Goal: Task Accomplishment & Management: Manage account settings

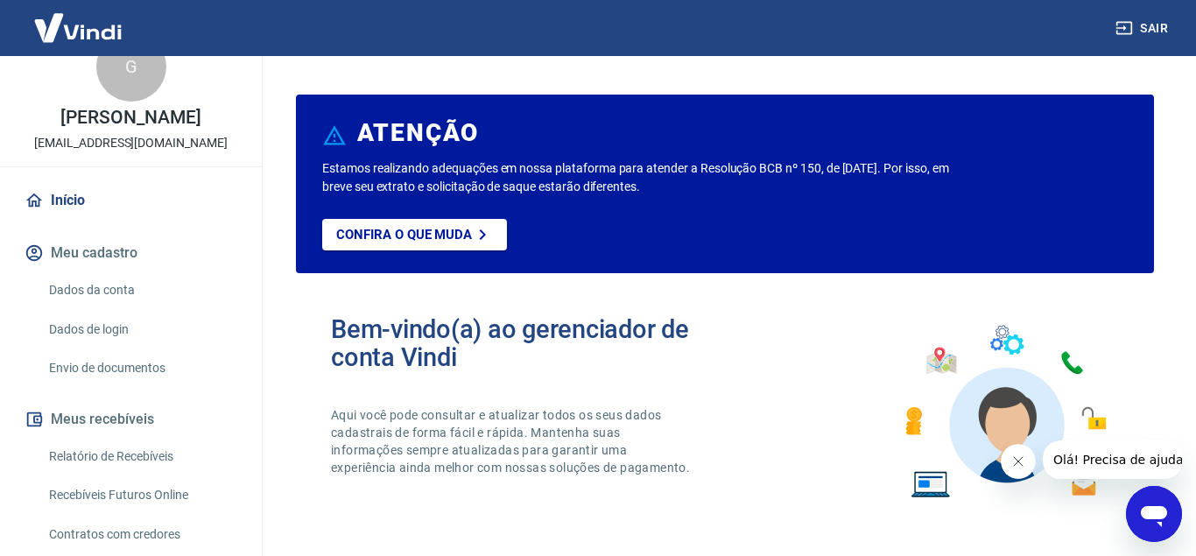
scroll to position [26, 0]
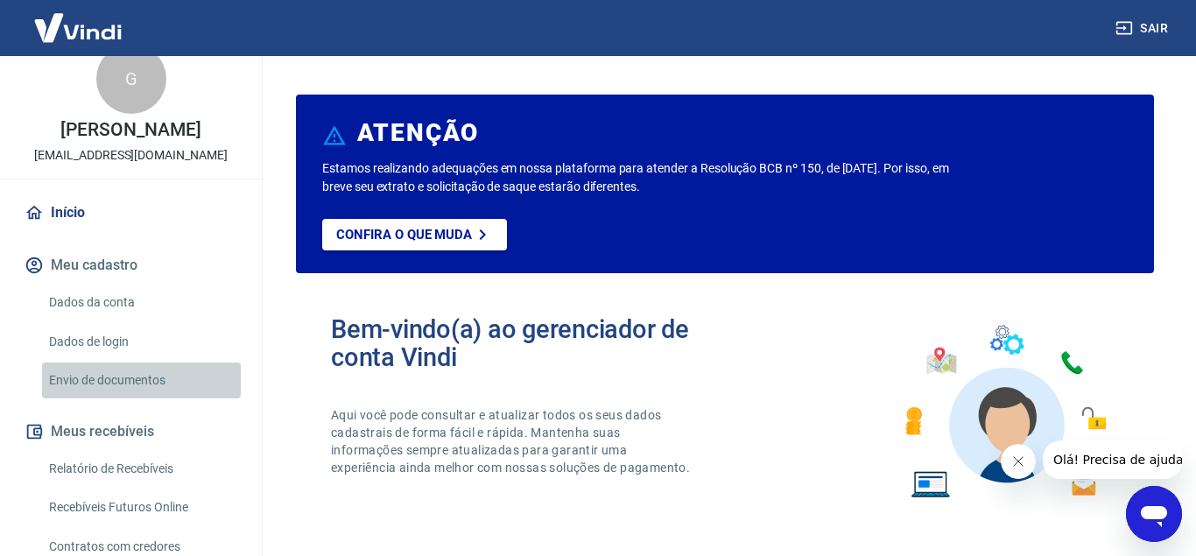
click at [86, 376] on link "Envio de documentos" at bounding box center [141, 381] width 199 height 36
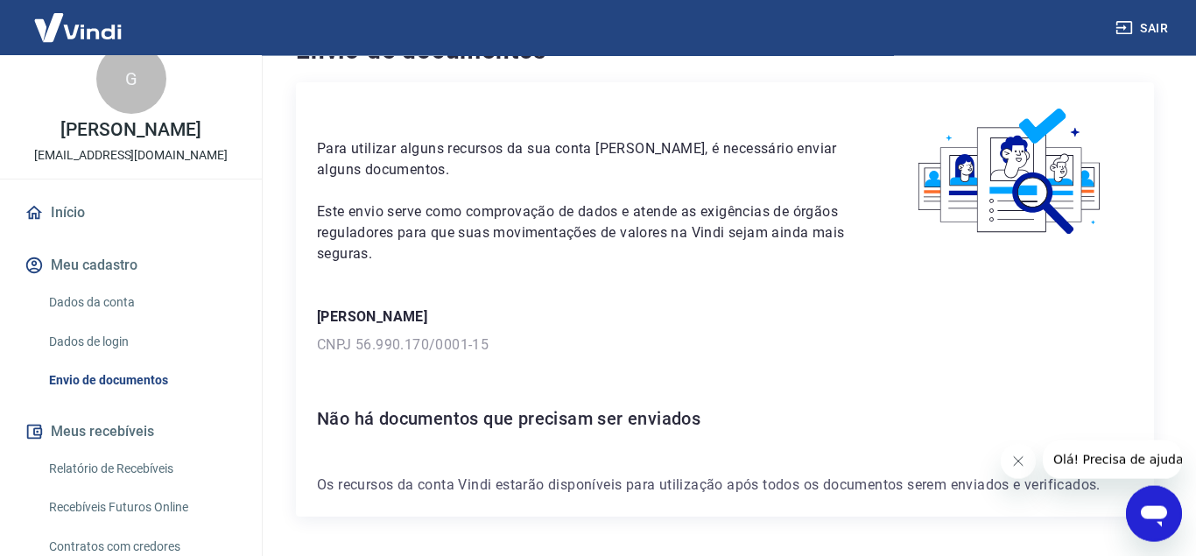
scroll to position [101, 0]
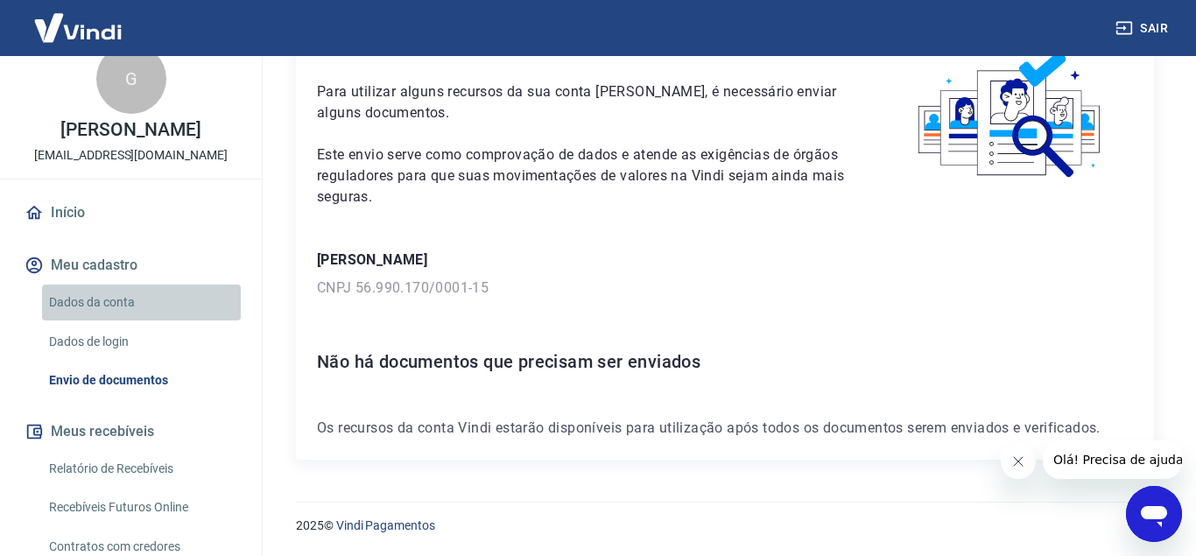
click at [147, 306] on link "Dados da conta" at bounding box center [141, 303] width 199 height 36
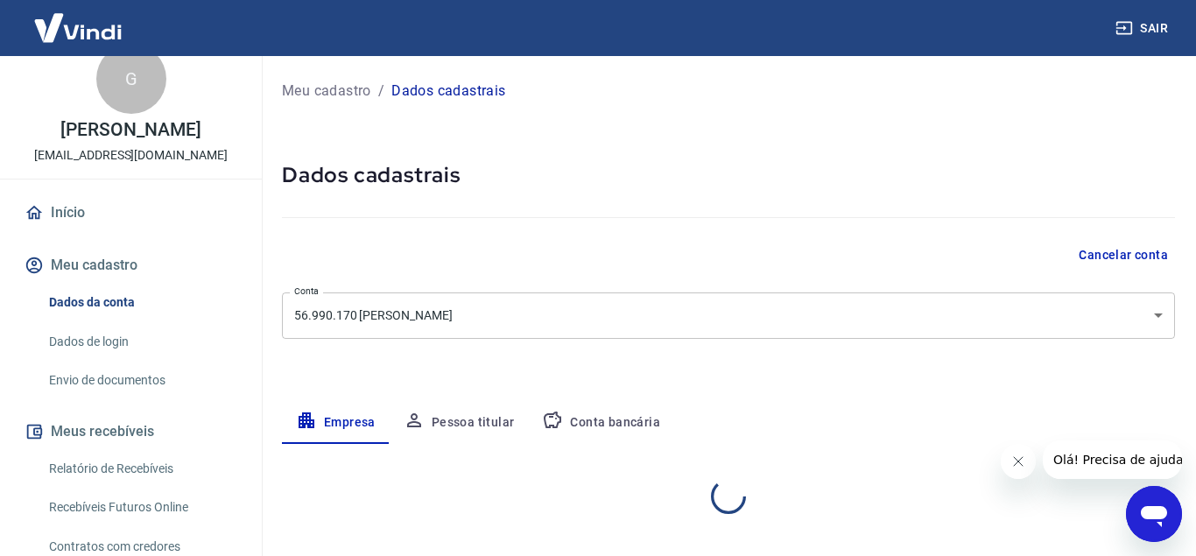
select select "SP"
select select "business"
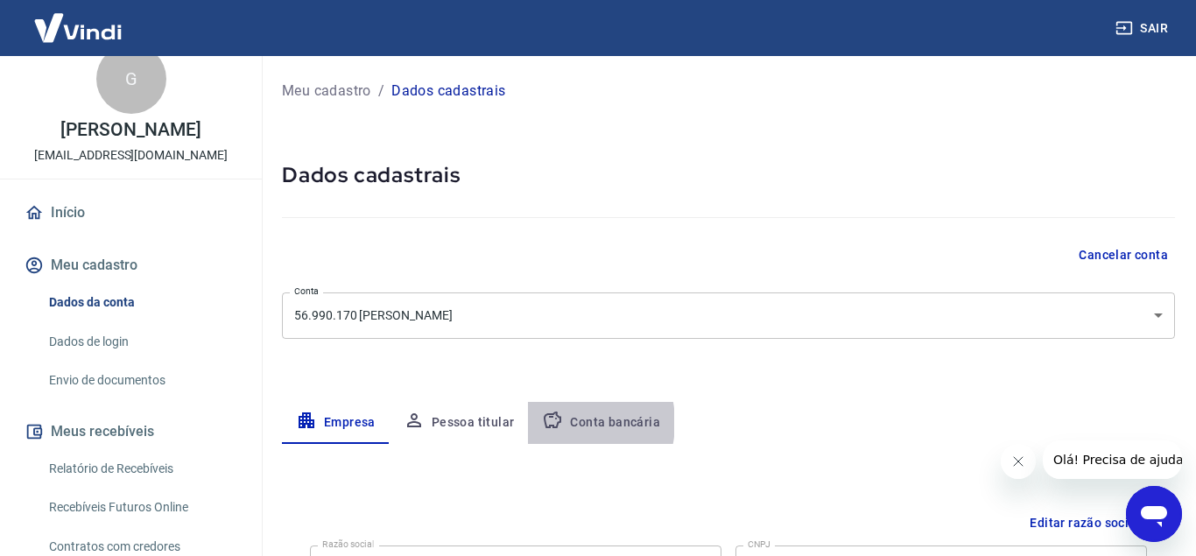
click at [558, 423] on icon "button" at bounding box center [552, 420] width 21 height 21
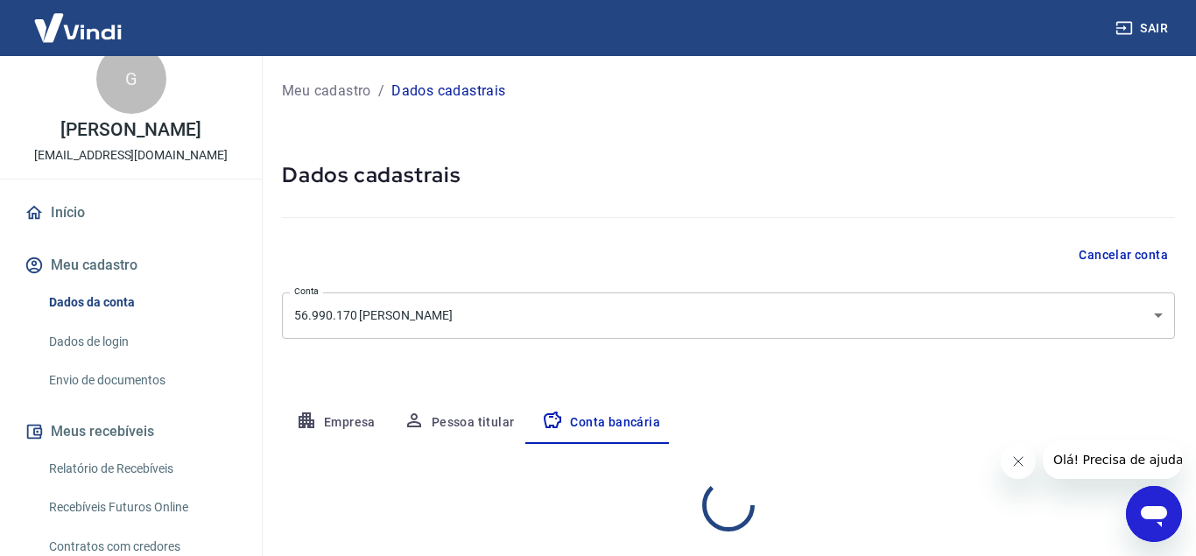
select select "1"
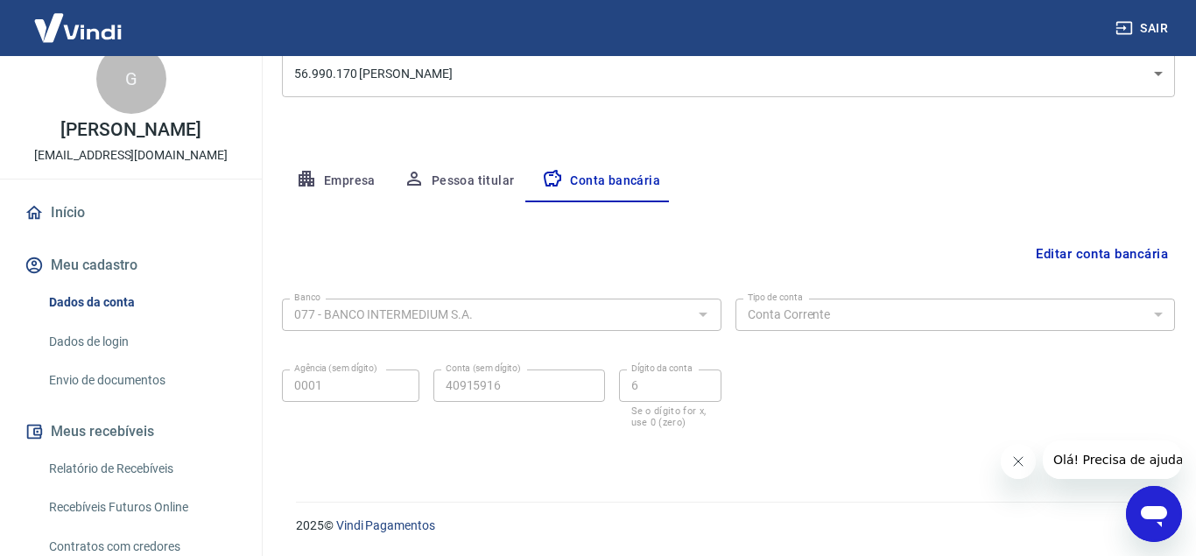
click at [108, 377] on link "Envio de documentos" at bounding box center [141, 381] width 199 height 36
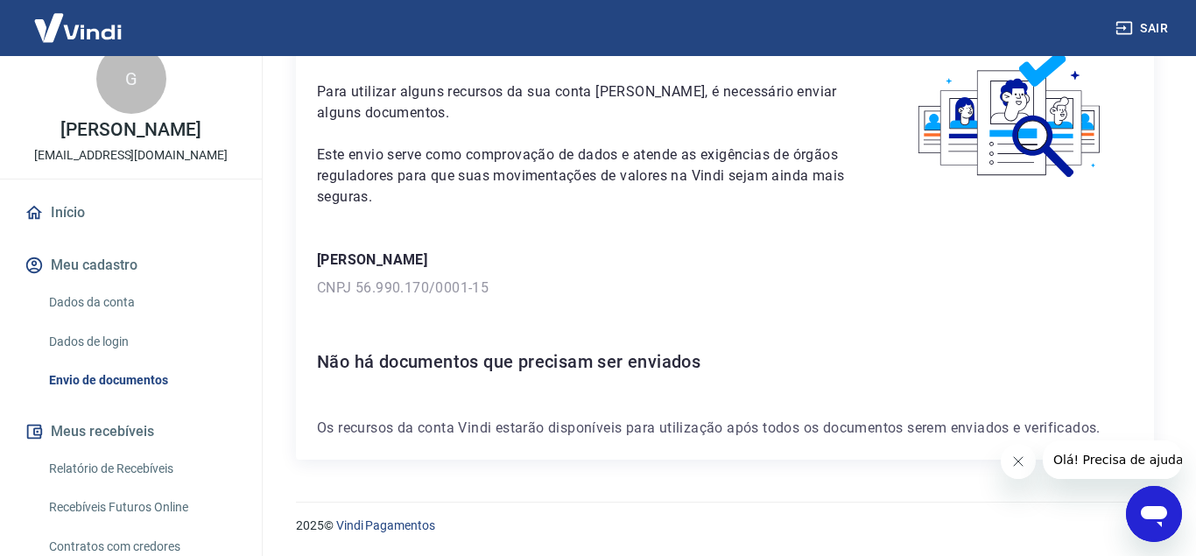
scroll to position [179, 0]
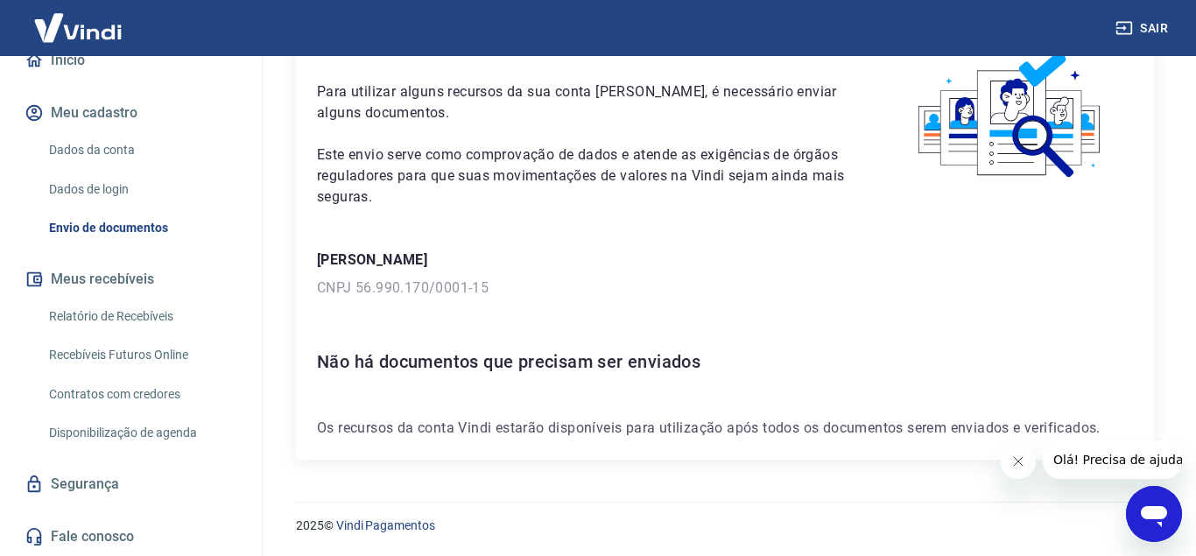
click at [143, 322] on link "Relatório de Recebíveis" at bounding box center [141, 317] width 199 height 36
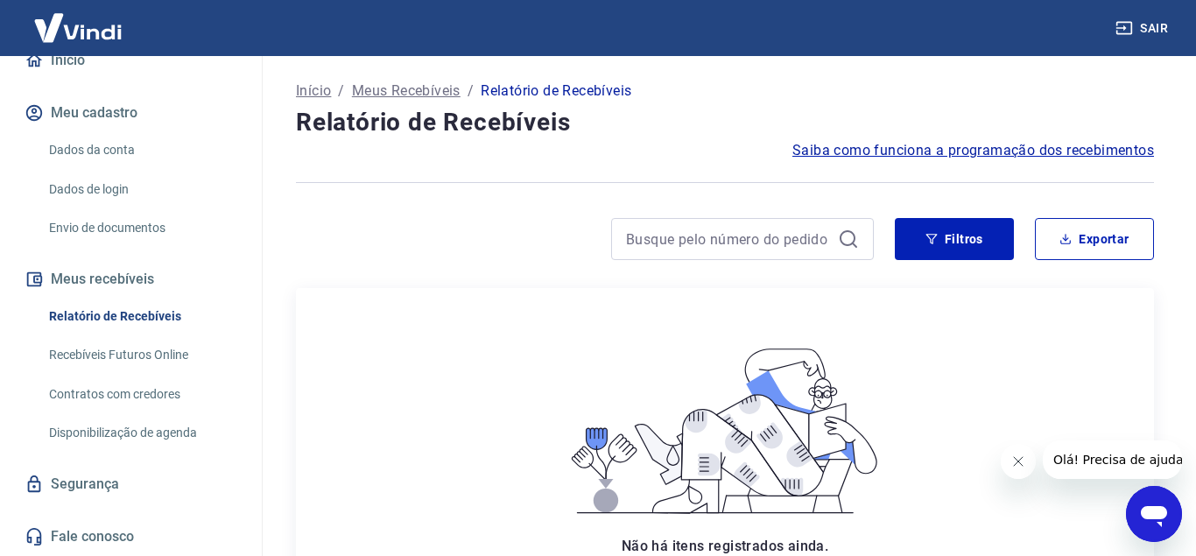
click at [105, 135] on link "Dados da conta" at bounding box center [141, 150] width 199 height 36
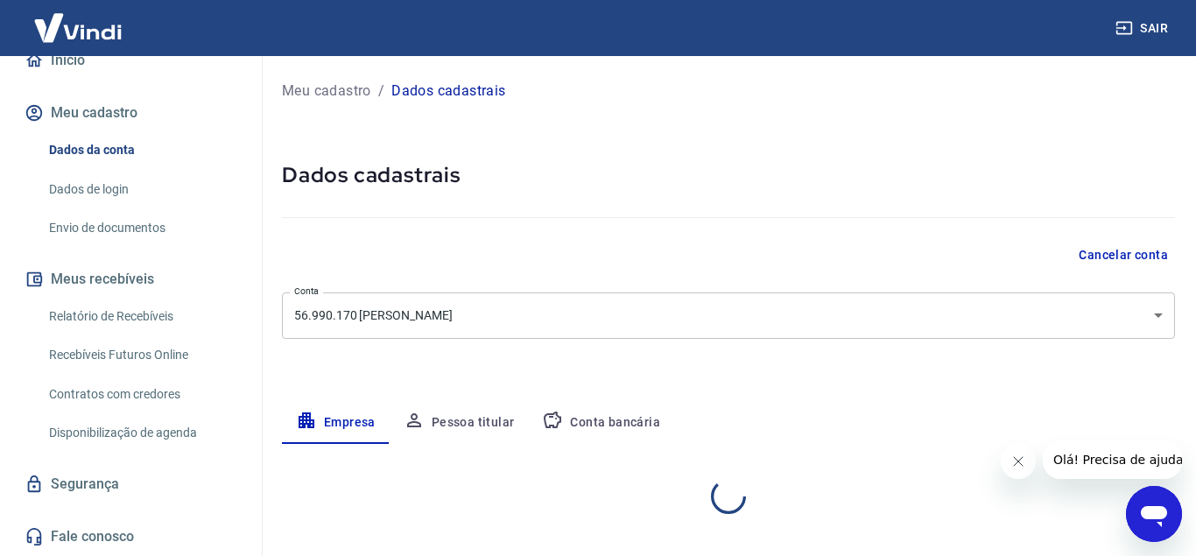
click at [86, 62] on link "Início" at bounding box center [131, 60] width 220 height 39
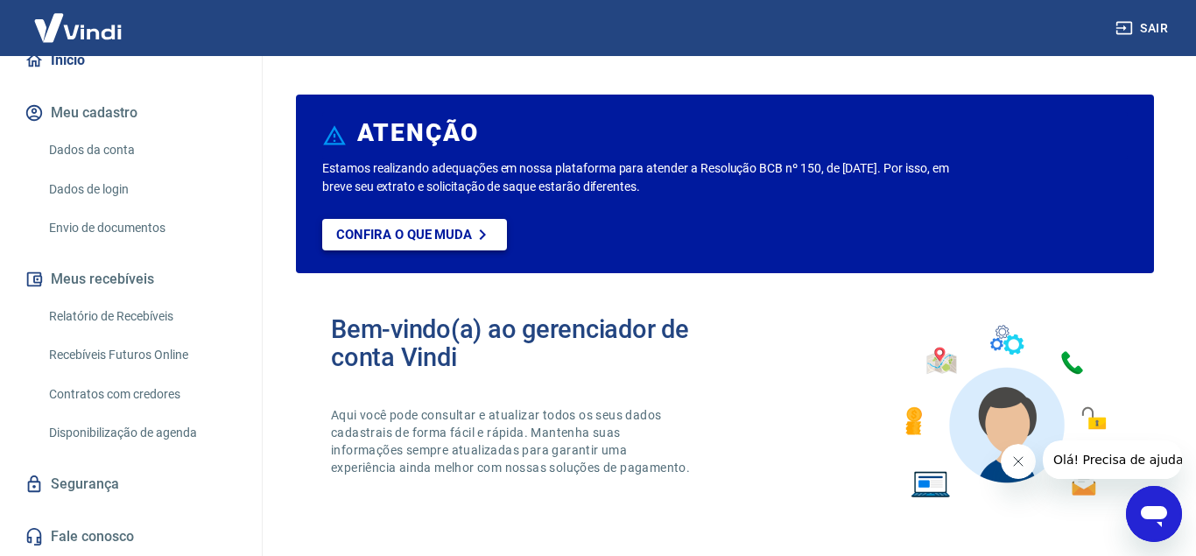
click at [447, 240] on p "Confira o que muda" at bounding box center [404, 235] width 136 height 16
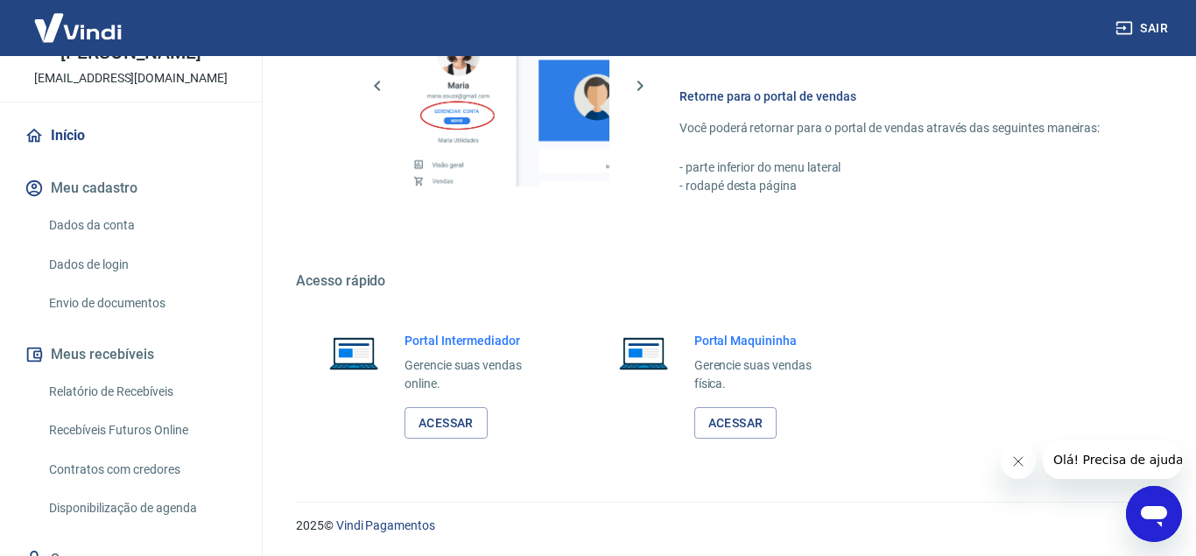
scroll to position [179, 0]
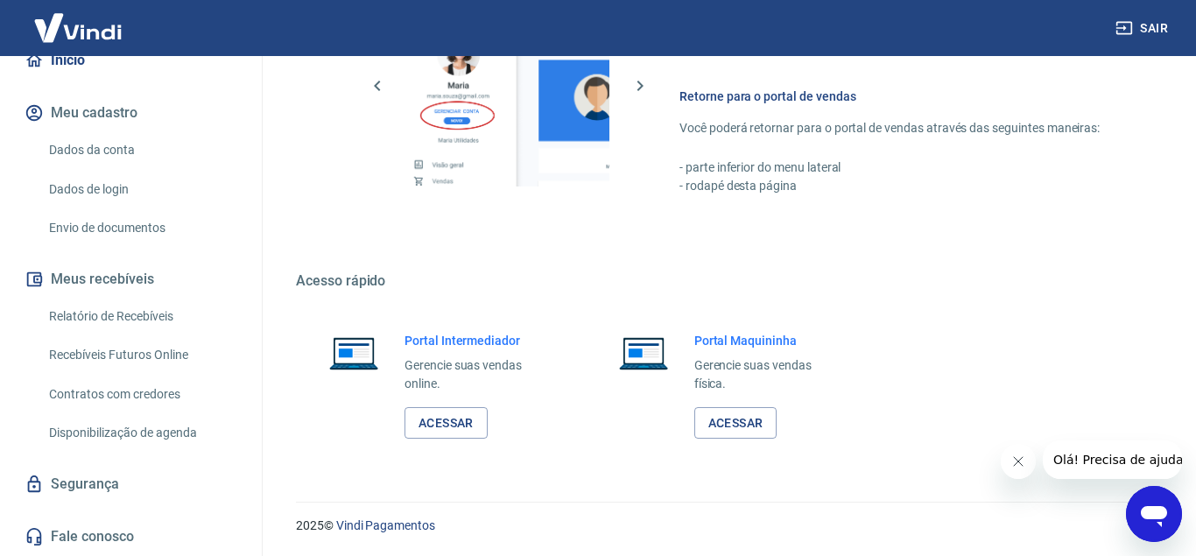
click at [187, 392] on link "Contratos com credores" at bounding box center [141, 395] width 199 height 36
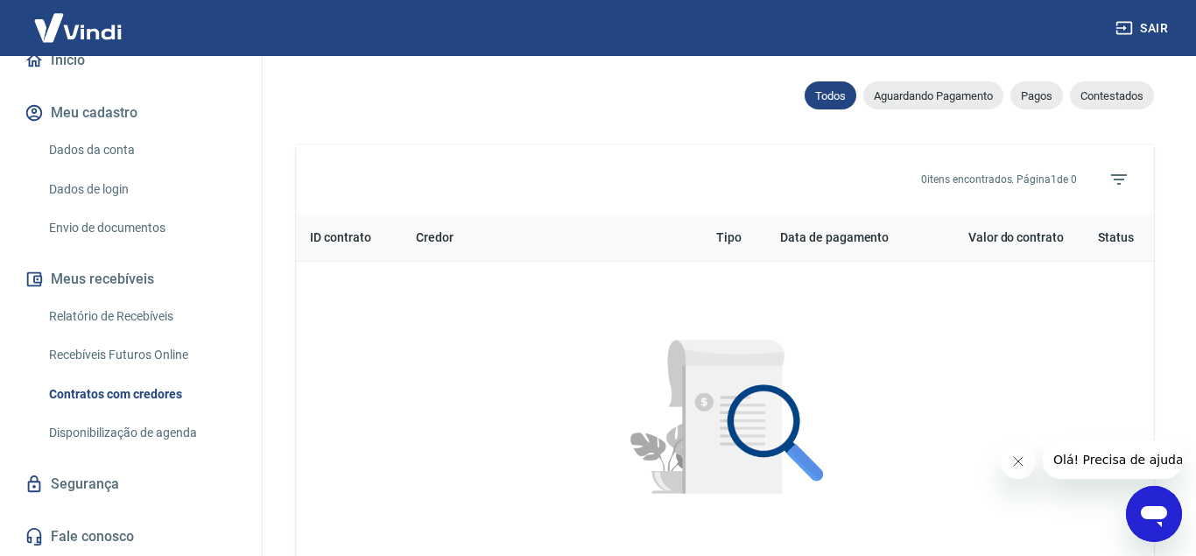
scroll to position [843, 0]
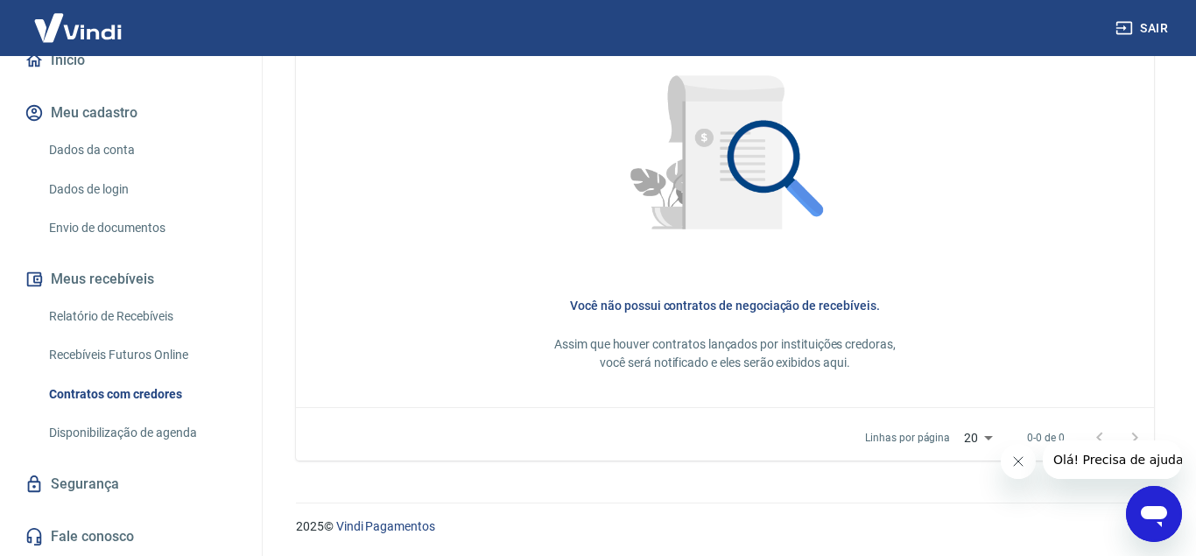
click at [166, 312] on link "Relatório de Recebíveis" at bounding box center [141, 317] width 199 height 36
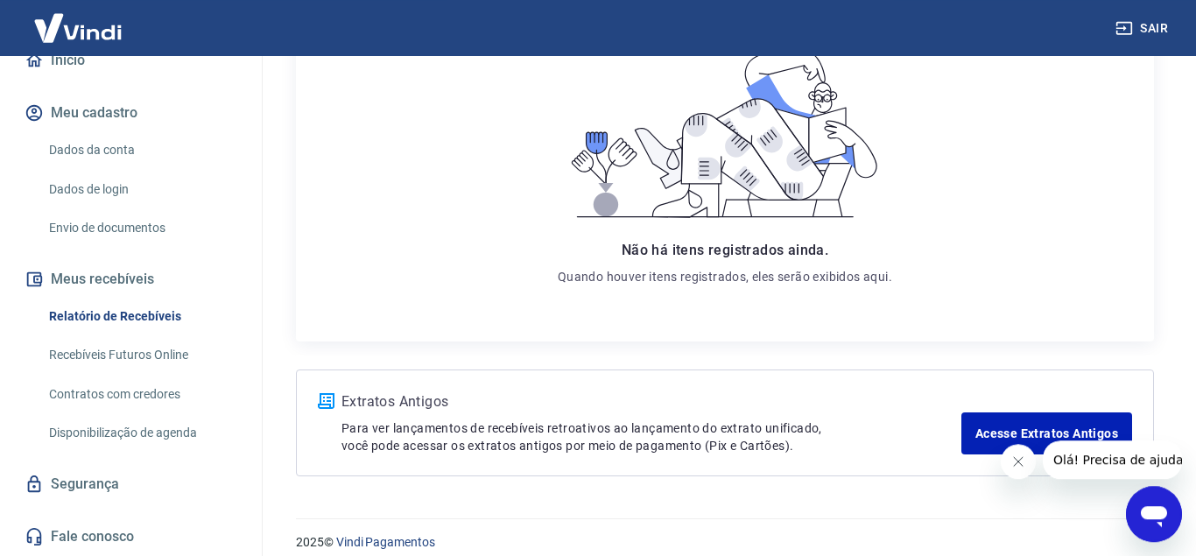
scroll to position [313, 0]
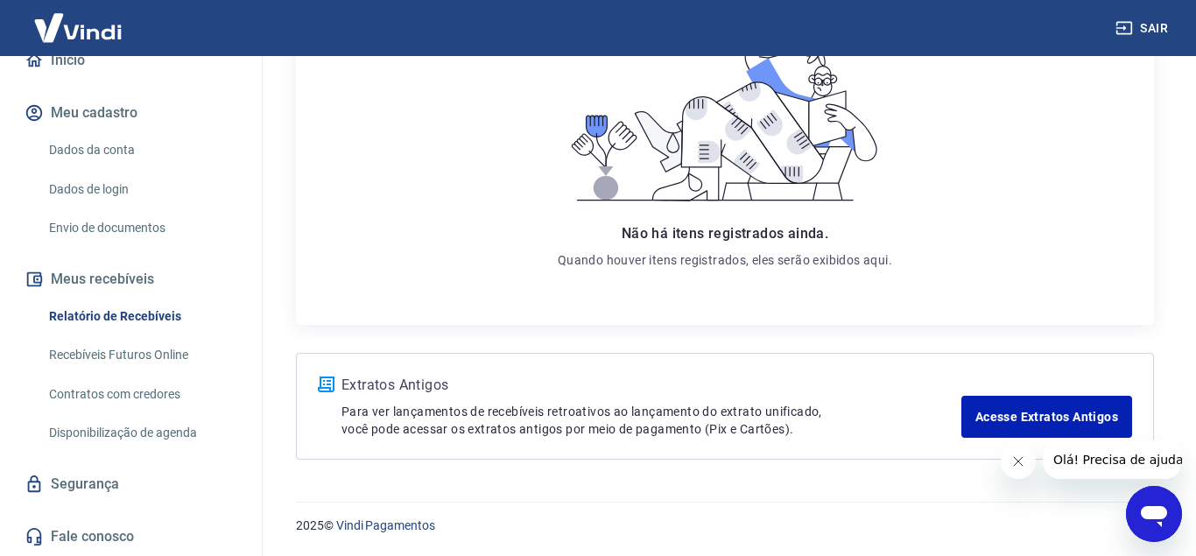
click at [109, 349] on link "Recebíveis Futuros Online" at bounding box center [141, 355] width 199 height 36
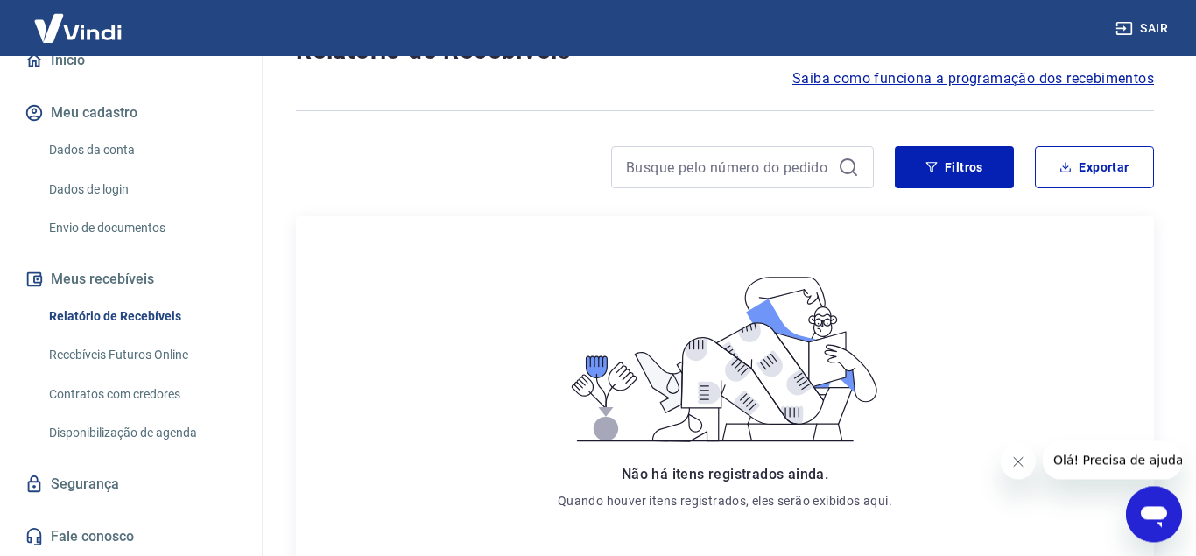
scroll to position [0, 0]
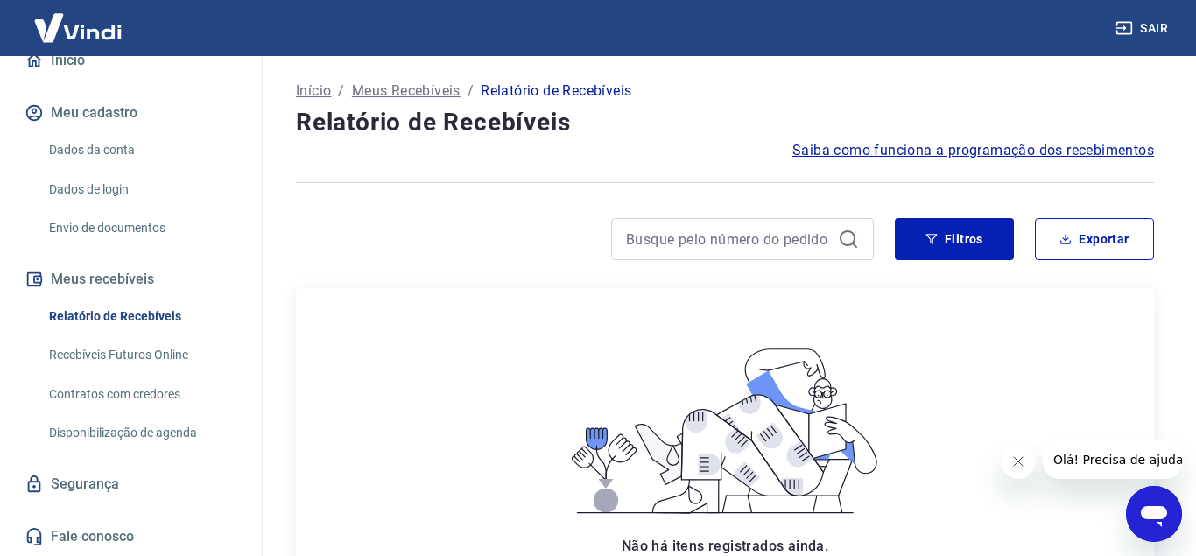
click at [123, 138] on link "Dados da conta" at bounding box center [141, 150] width 199 height 36
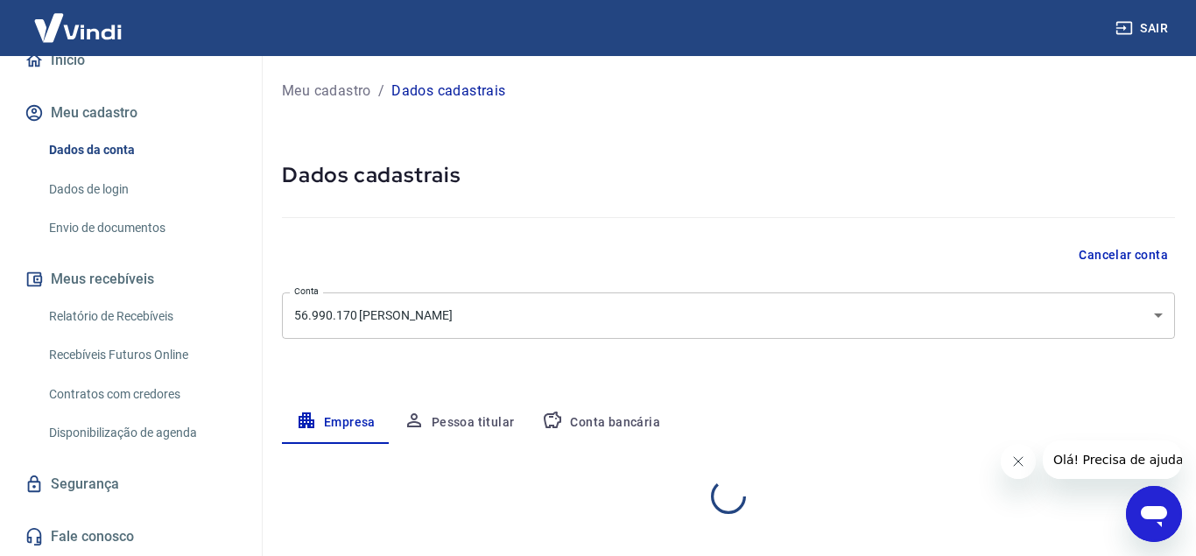
select select "SP"
select select "business"
click at [553, 416] on icon "button" at bounding box center [552, 420] width 21 height 21
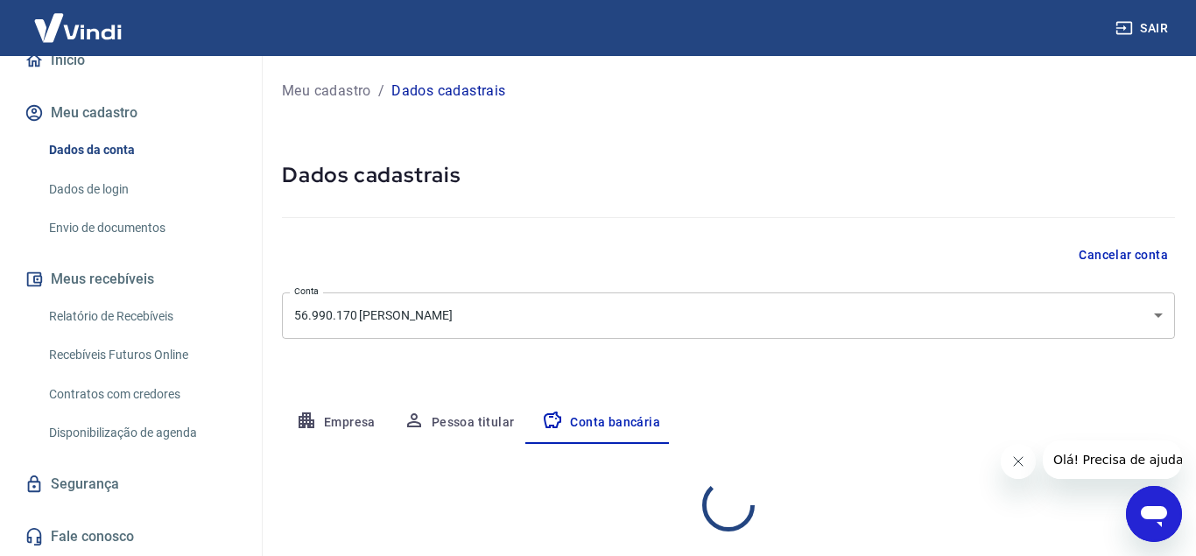
select select "1"
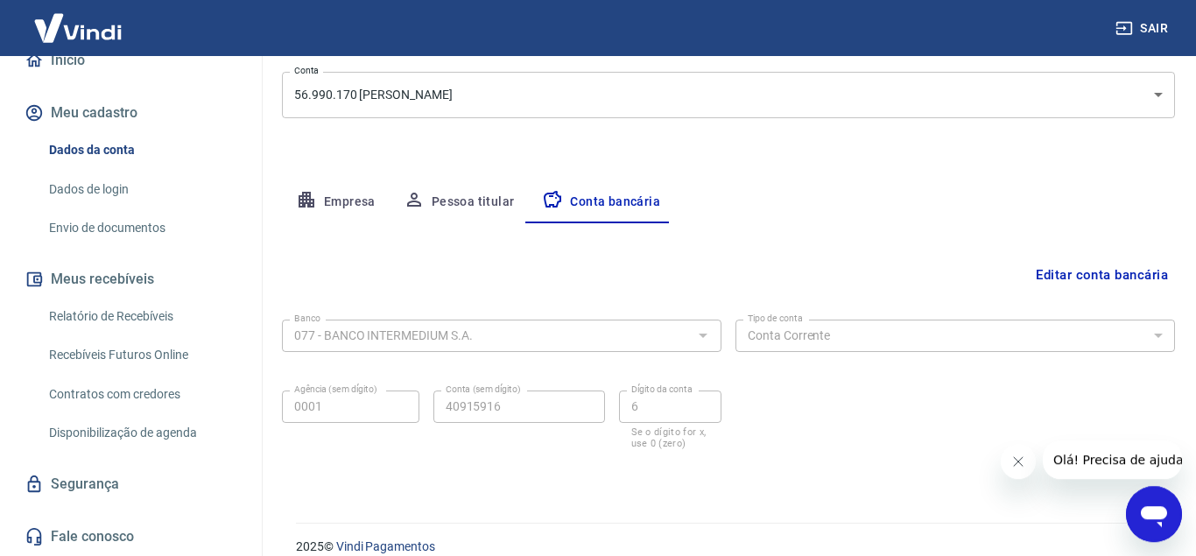
scroll to position [242, 0]
